Goal: Task Accomplishment & Management: Use online tool/utility

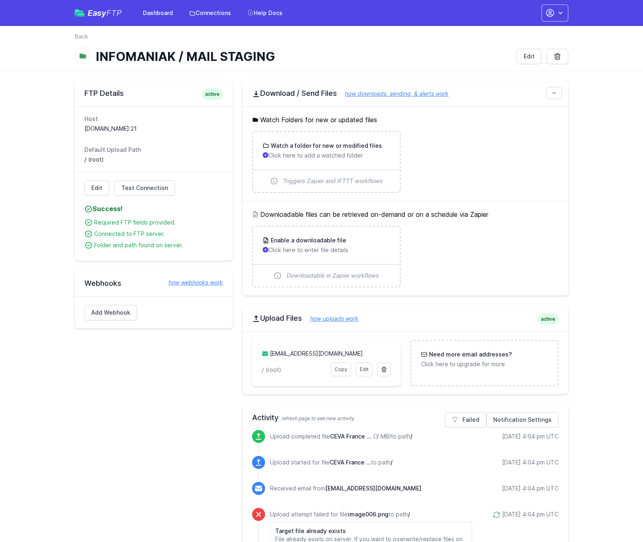
scroll to position [79, 0]
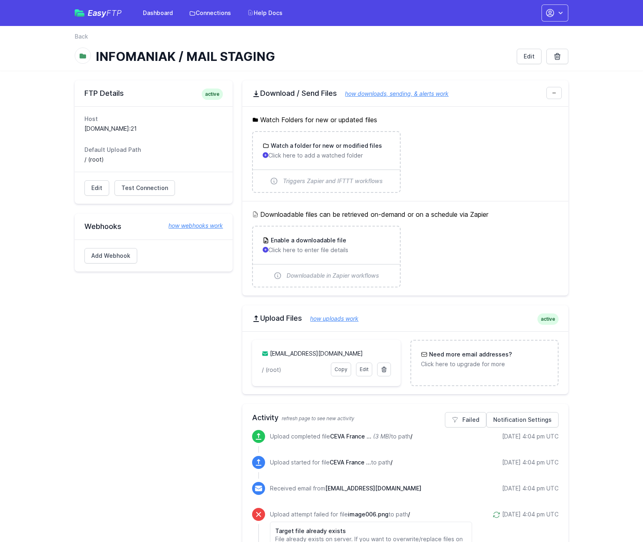
drag, startPoint x: 135, startPoint y: 186, endPoint x: 153, endPoint y: 203, distance: 25.3
click at [134, 186] on span "Test Connection" at bounding box center [144, 188] width 47 height 8
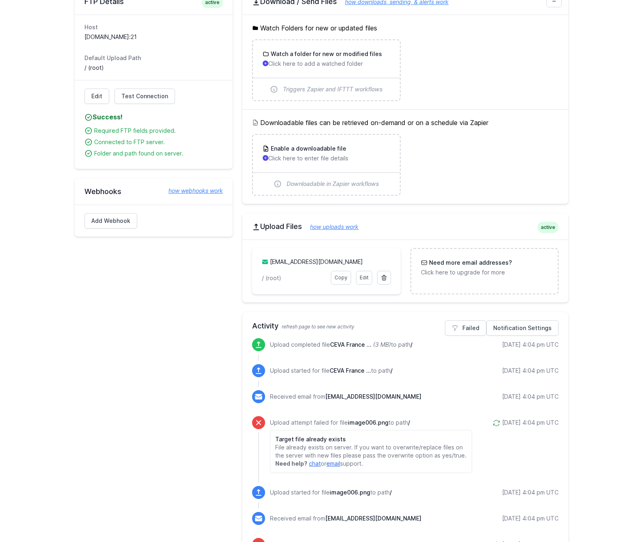
scroll to position [93, 0]
drag, startPoint x: 385, startPoint y: 262, endPoint x: 269, endPoint y: 262, distance: 116.6
click at [269, 262] on div "incoming_email.36aw4t@upload.easyftp.io" at bounding box center [326, 263] width 129 height 13
copy link "incoming_email.36aw4t@upload.easyftp.io"
click at [340, 278] on link "Copy" at bounding box center [341, 277] width 20 height 14
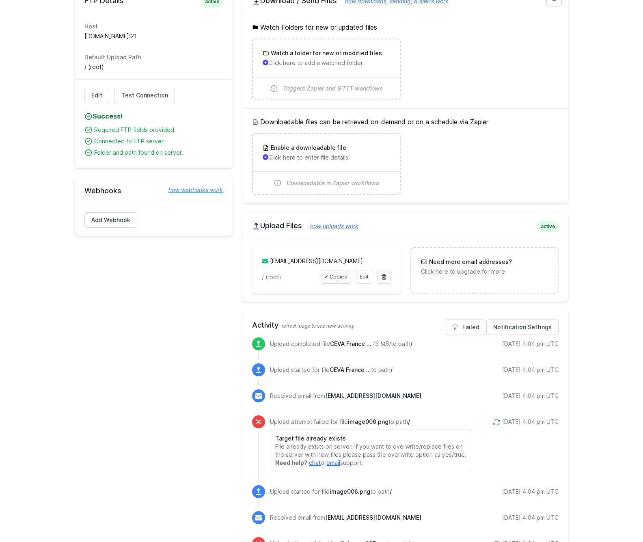
click at [341, 276] on link "✔ Copied" at bounding box center [336, 277] width 30 height 14
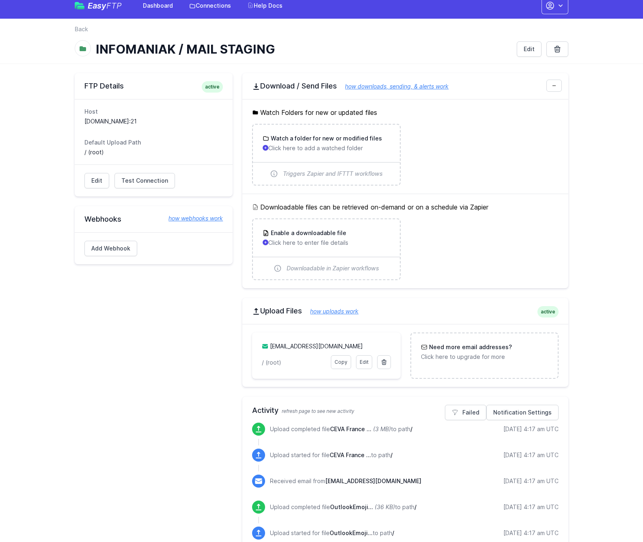
scroll to position [6, 0]
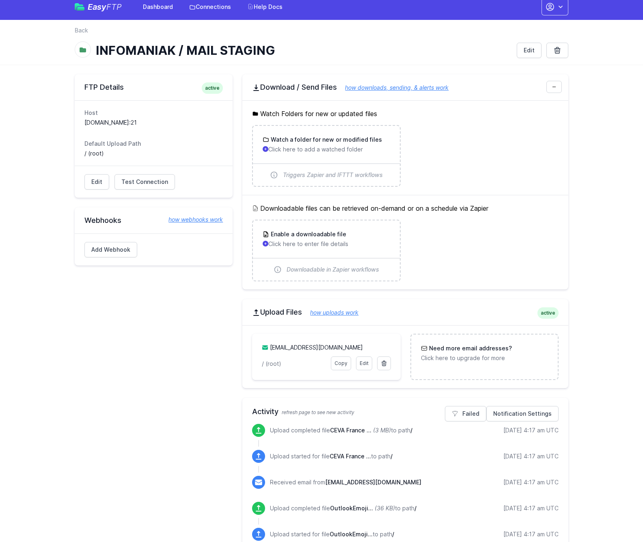
drag, startPoint x: 56, startPoint y: 184, endPoint x: 52, endPoint y: 127, distance: 57.8
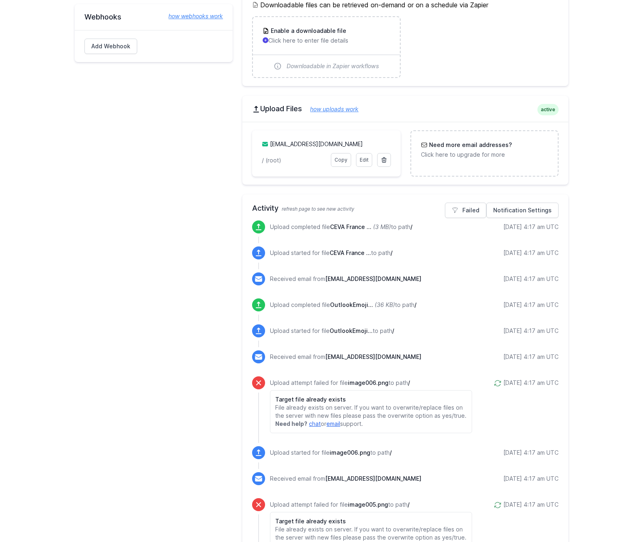
scroll to position [197, 0]
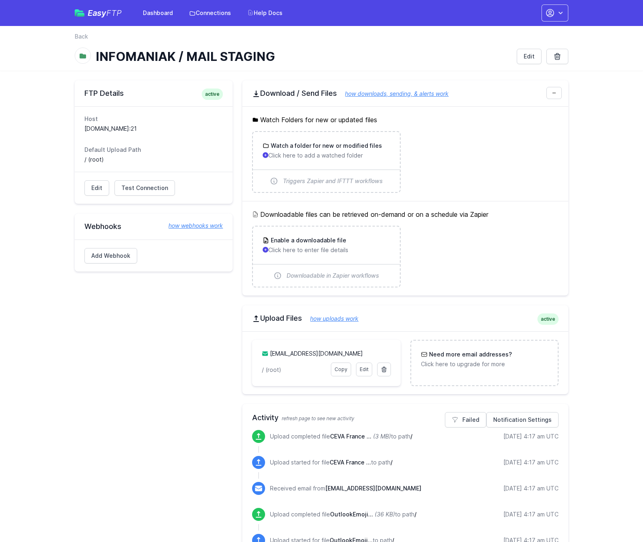
scroll to position [197, 0]
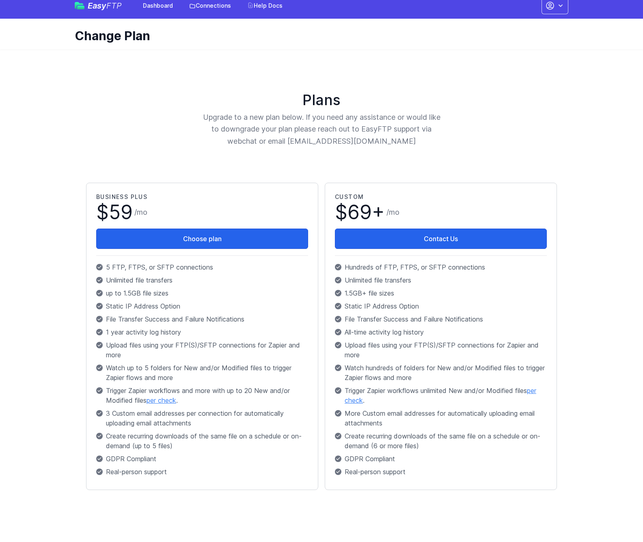
scroll to position [7, 0]
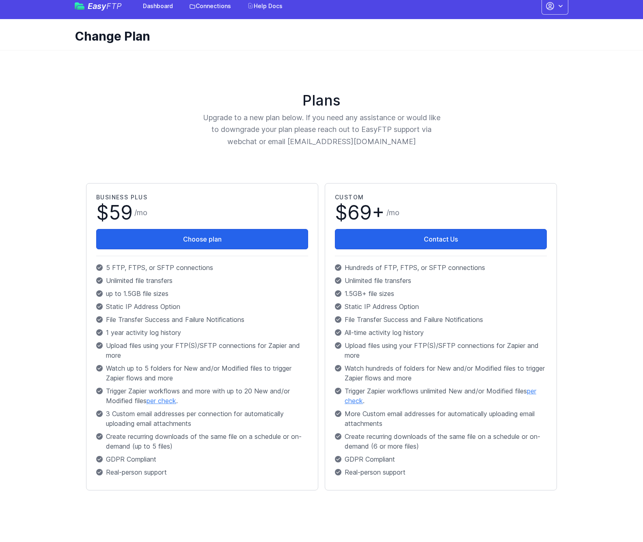
click at [554, 9] on icon "button" at bounding box center [550, 6] width 10 height 10
click at [508, 84] on link "Sign out" at bounding box center [530, 85] width 78 height 15
